Goal: Navigation & Orientation: Locate item on page

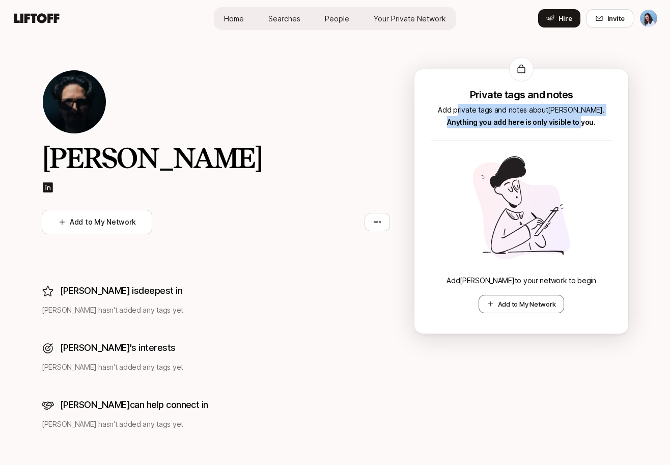
drag, startPoint x: 476, startPoint y: 114, endPoint x: 588, endPoint y: 128, distance: 112.8
click at [585, 127] on p "Add private tags and notes about [PERSON_NAME] . Anything you add here is only …" at bounding box center [521, 116] width 181 height 24
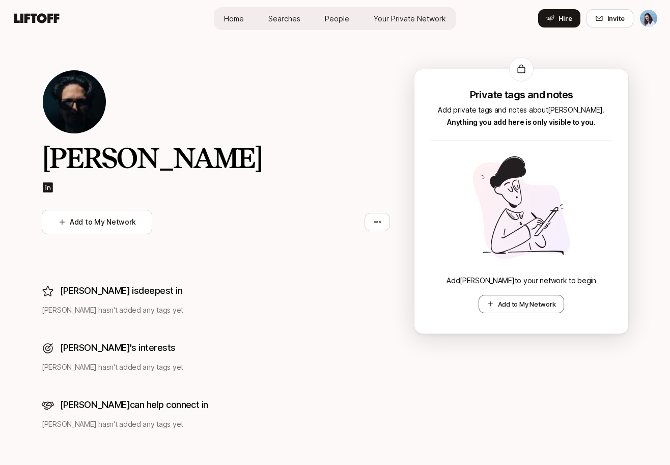
click at [588, 128] on p "Add private tags and notes about [PERSON_NAME] . Anything you add here is only …" at bounding box center [521, 116] width 181 height 24
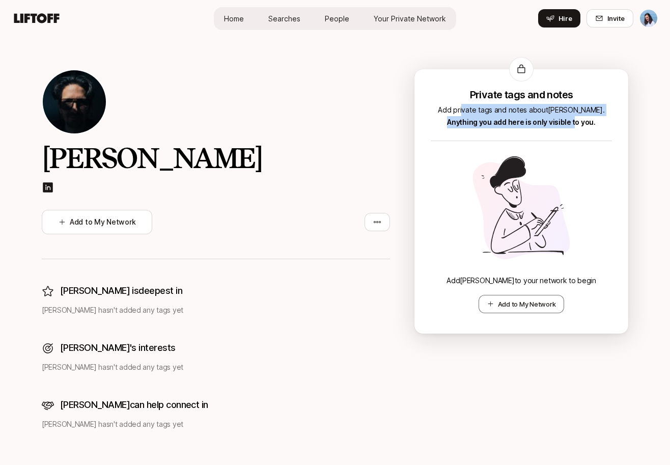
drag, startPoint x: 481, startPoint y: 109, endPoint x: 580, endPoint y: 123, distance: 100.1
click at [578, 122] on p "Add private tags and notes about [PERSON_NAME] . Anything you add here is only …" at bounding box center [521, 116] width 181 height 24
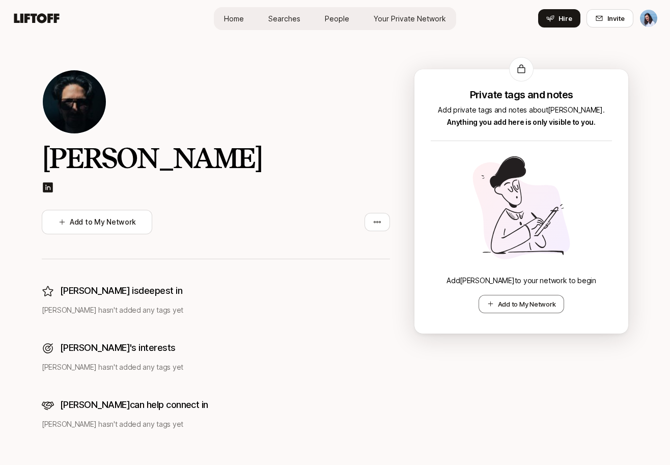
click at [585, 124] on span "Anything you add here is only visible to you." at bounding box center [521, 122] width 148 height 9
drag, startPoint x: 490, startPoint y: 181, endPoint x: 620, endPoint y: 235, distance: 140.8
click at [620, 235] on div "Private tags and notes Add private tags and notes about Randy . Anything you ad…" at bounding box center [521, 201] width 214 height 264
click at [290, 135] on div "Randy Hunt Add to My Network" at bounding box center [216, 164] width 348 height 190
